Goal: Entertainment & Leisure: Consume media (video, audio)

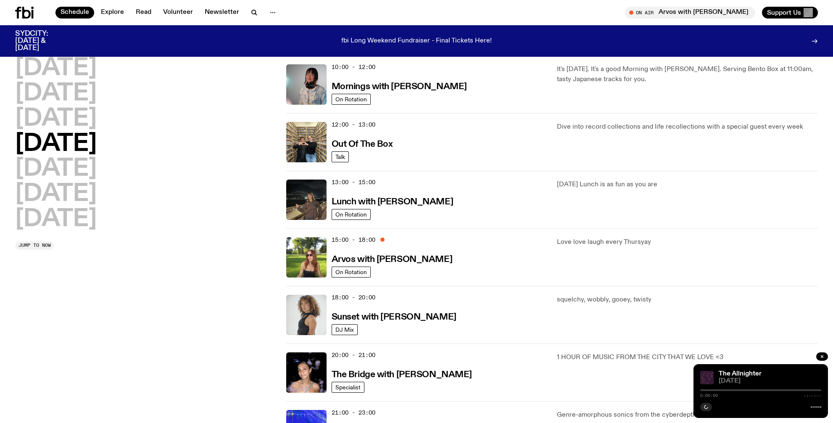
scroll to position [154, 0]
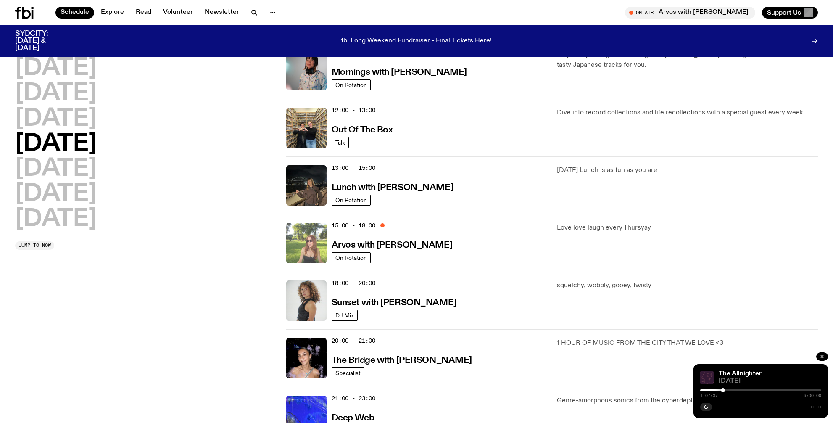
click at [316, 248] on img at bounding box center [306, 243] width 40 height 40
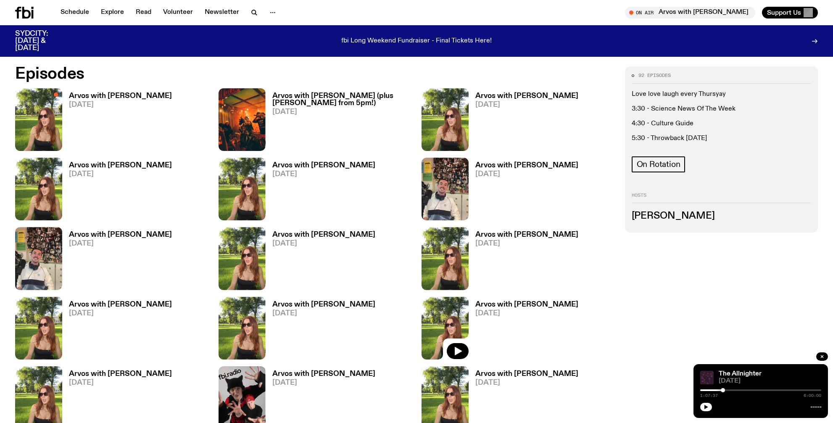
scroll to position [526, 0]
click at [29, 114] on img at bounding box center [38, 119] width 47 height 63
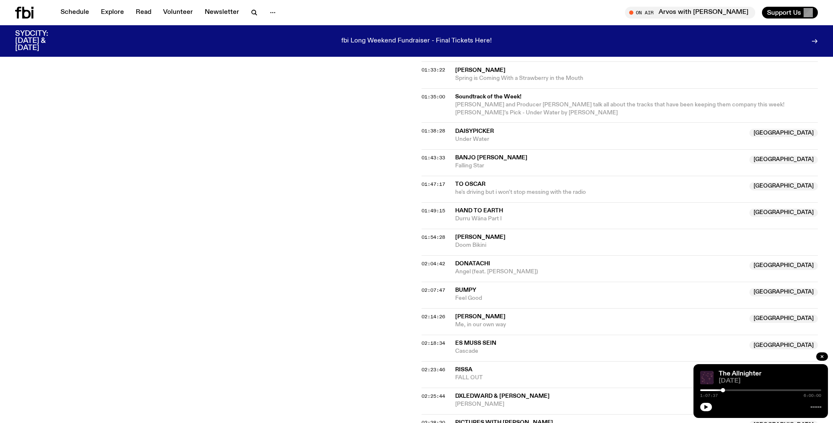
scroll to position [1006, 0]
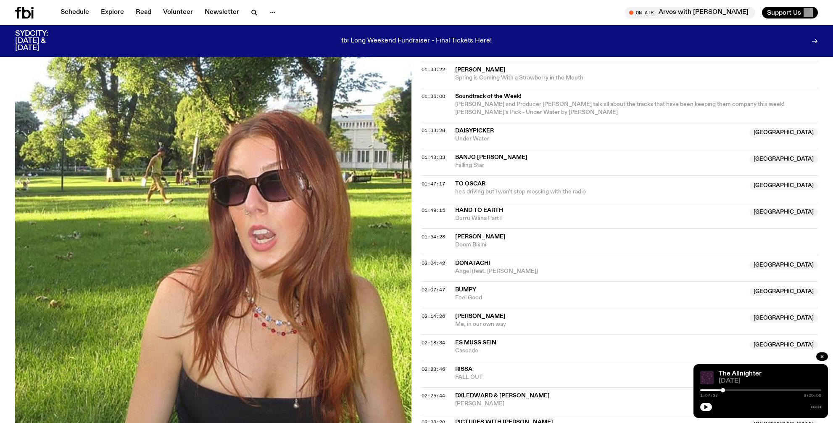
click at [459, 317] on span "[PERSON_NAME]" at bounding box center [480, 316] width 50 height 6
click at [434, 321] on div "02:14:26 Indira Elias NSW Me, in our own way NSW" at bounding box center [620, 321] width 397 height 26
click at [430, 317] on span "02:14:26" at bounding box center [434, 316] width 24 height 7
click at [476, 322] on span "Me, in our own way" at bounding box center [599, 324] width 289 height 8
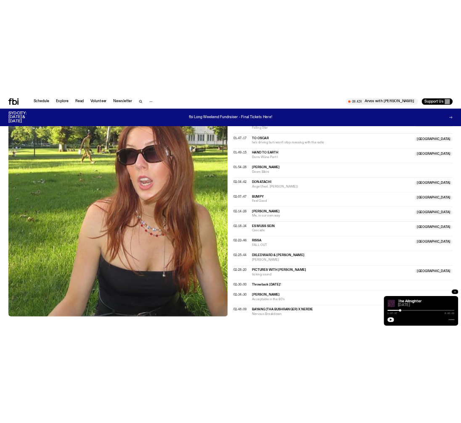
scroll to position [1132, 0]
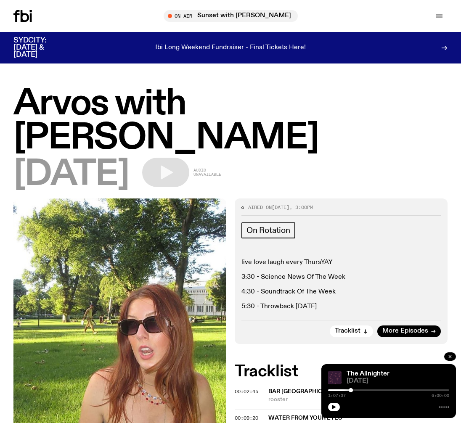
click at [451, 354] on button "button" at bounding box center [450, 356] width 12 height 8
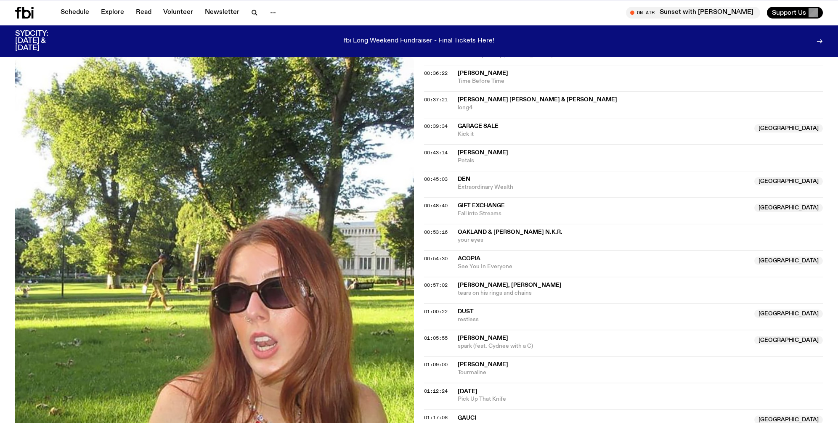
scroll to position [516, 0]
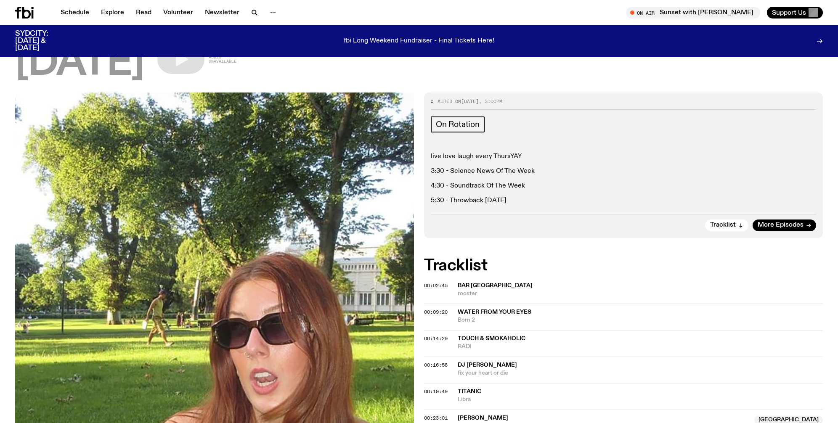
scroll to position [77, 0]
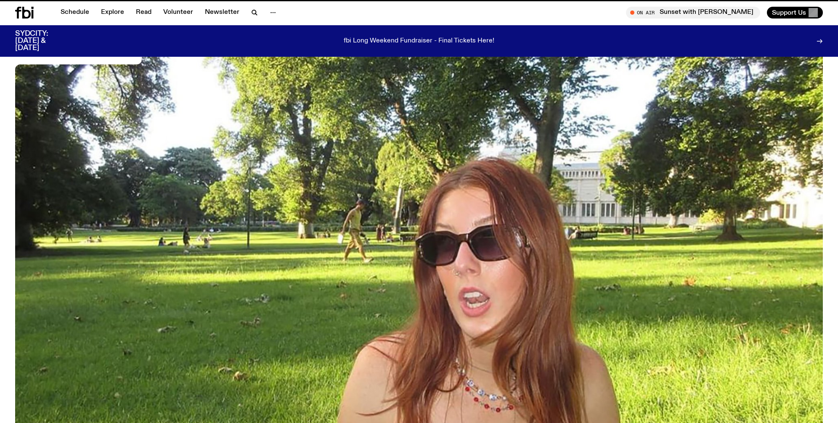
scroll to position [526, 0]
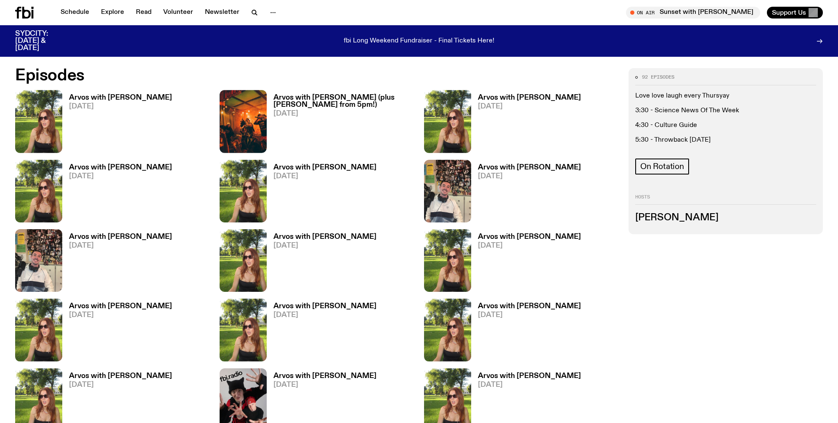
click at [24, 16] on icon at bounding box center [26, 13] width 8 height 12
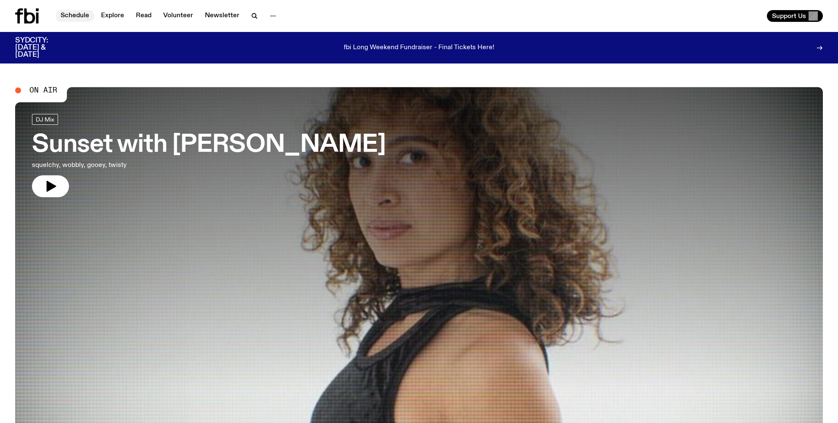
click at [76, 16] on link "Schedule" at bounding box center [75, 16] width 39 height 12
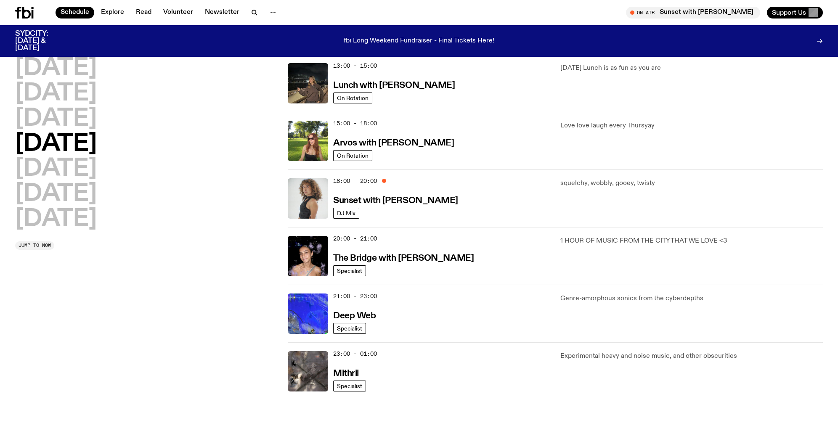
scroll to position [252, 0]
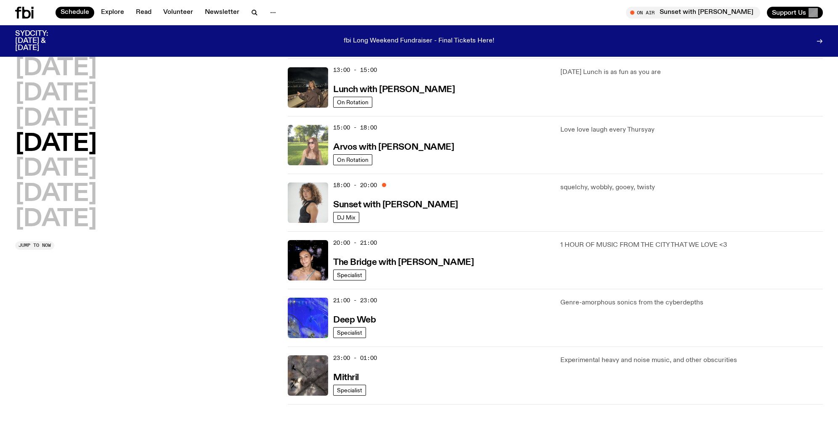
click at [296, 143] on img at bounding box center [308, 145] width 40 height 40
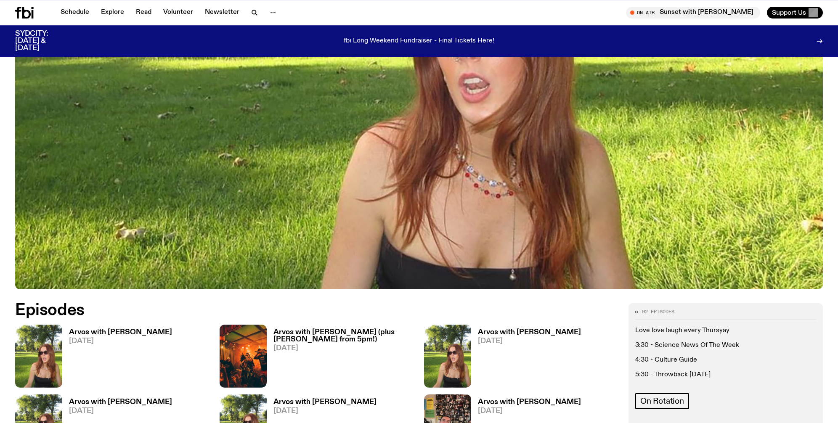
scroll to position [456, 0]
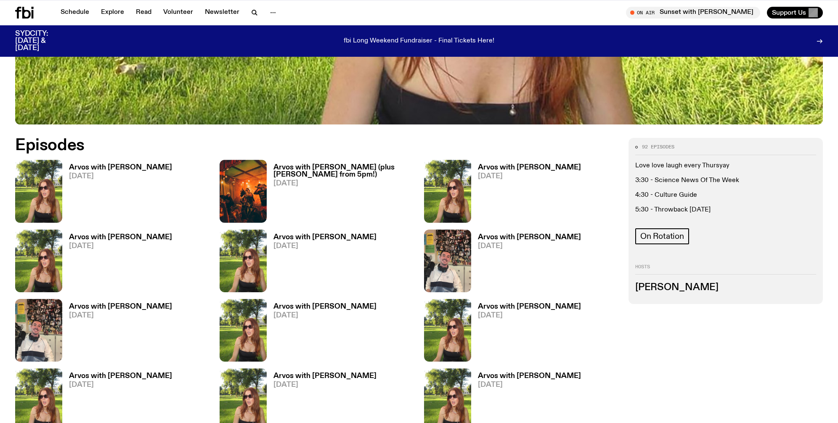
click at [44, 211] on img at bounding box center [38, 191] width 47 height 63
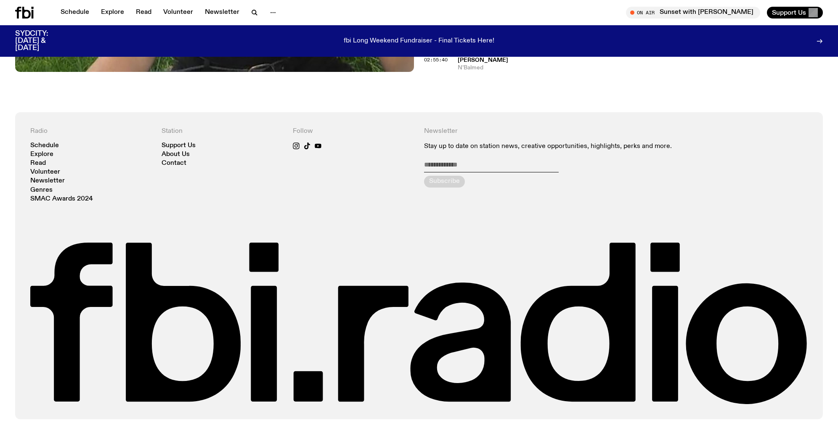
scroll to position [1528, 0]
